Goal: Obtain resource: Download file/media

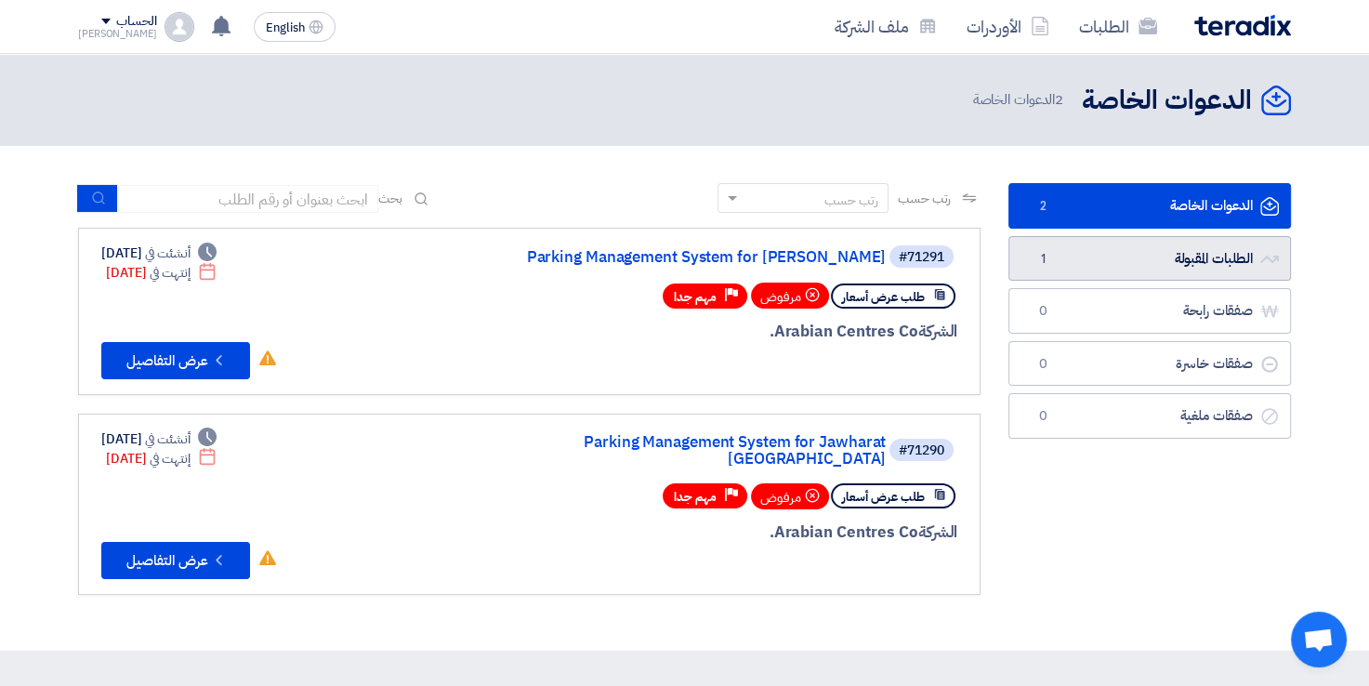
click at [1066, 256] on link "الطلبات المقبولة الطلبات المقبولة 1" at bounding box center [1149, 259] width 282 height 46
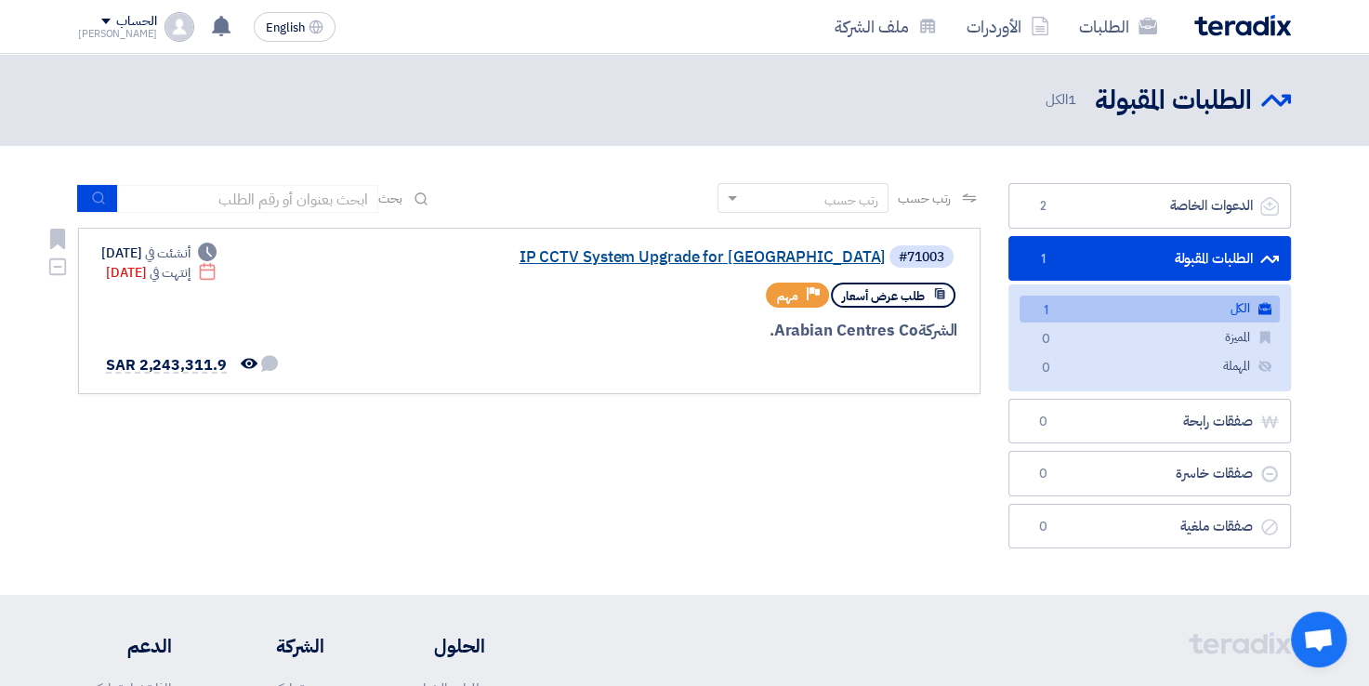
click at [729, 258] on link "IP CCTV System Upgrade for [GEOGRAPHIC_DATA]" at bounding box center [700, 257] width 372 height 17
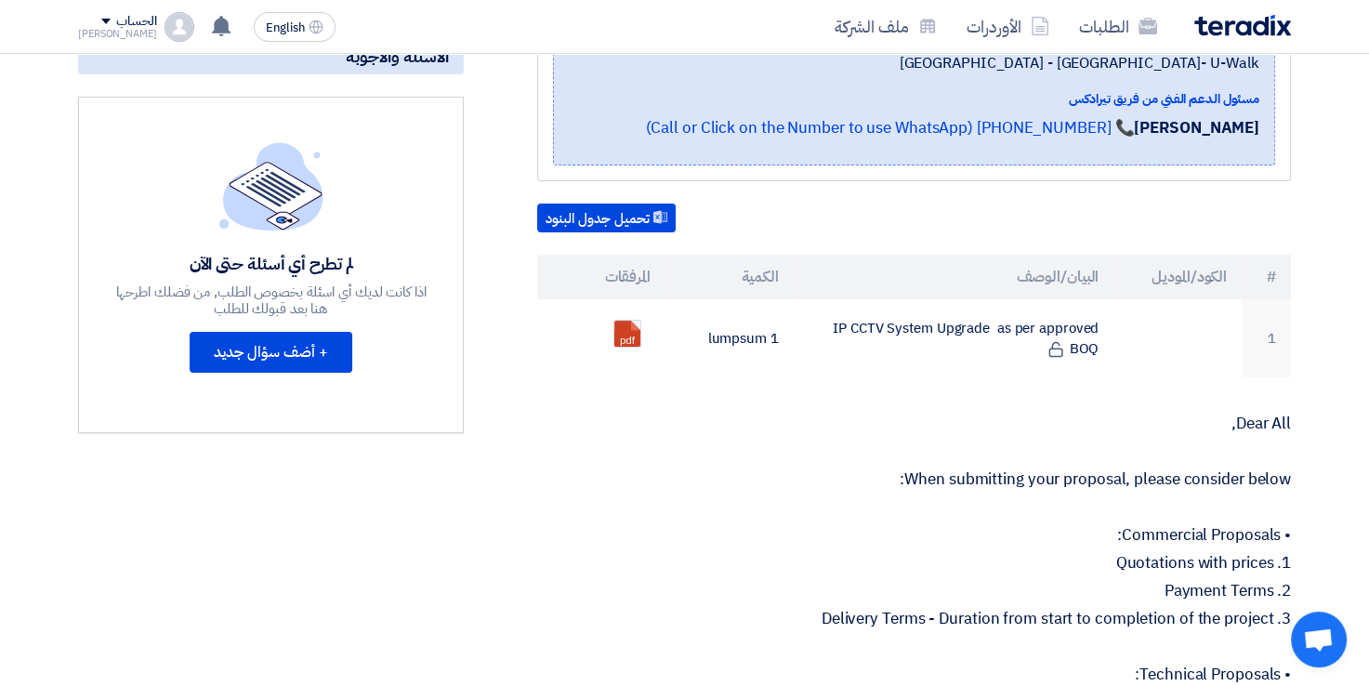
scroll to position [372, 0]
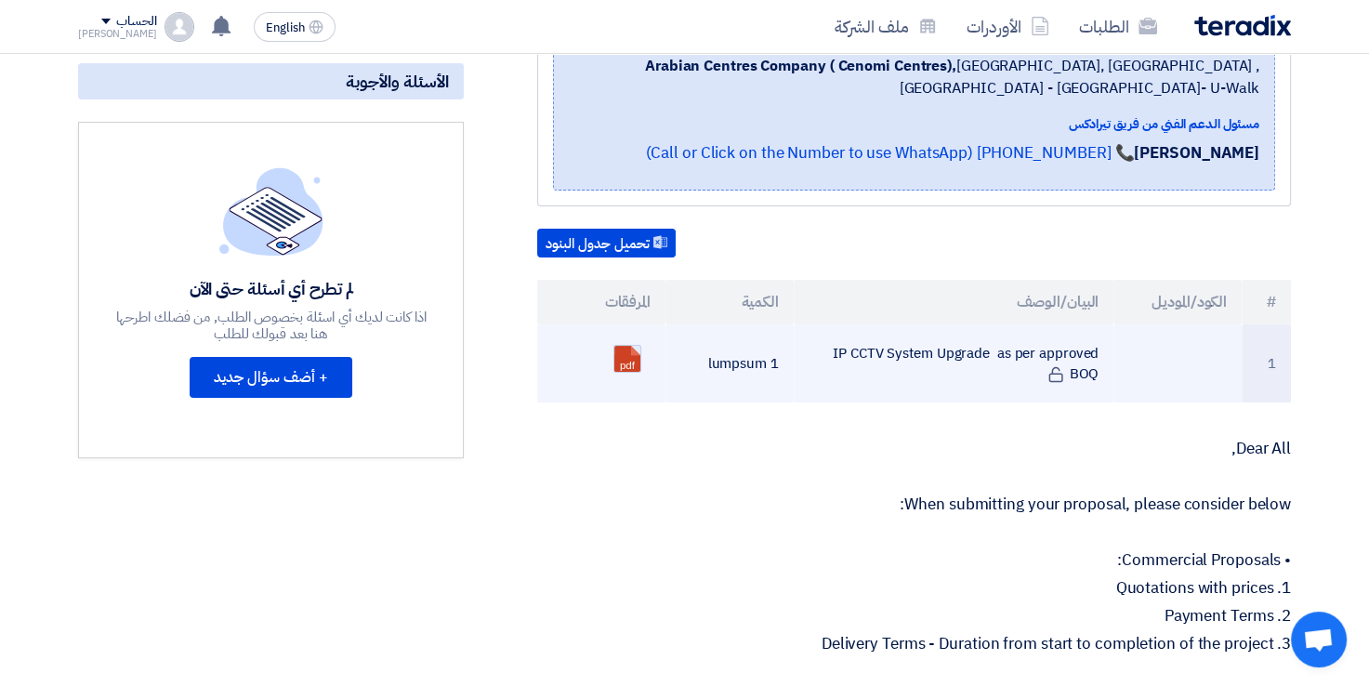
click at [628, 346] on link at bounding box center [688, 401] width 149 height 111
